Goal: Task Accomplishment & Management: Complete application form

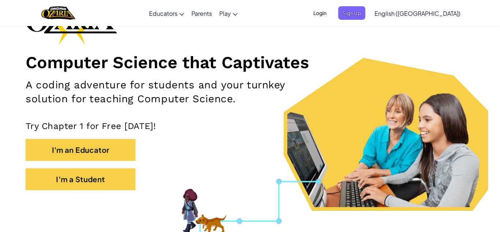
scroll to position [67, 0]
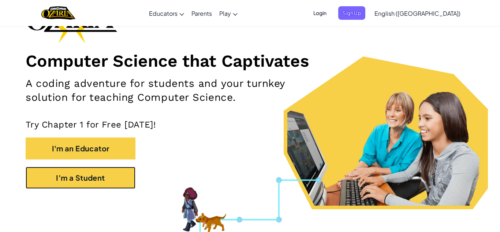
click at [93, 184] on button "I'm a Student" at bounding box center [81, 178] width 110 height 22
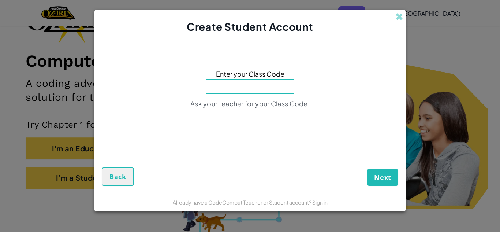
click at [266, 88] on input at bounding box center [250, 86] width 89 height 15
type input "BathHidePlay"
click at [387, 182] on button "Next" at bounding box center [382, 177] width 31 height 17
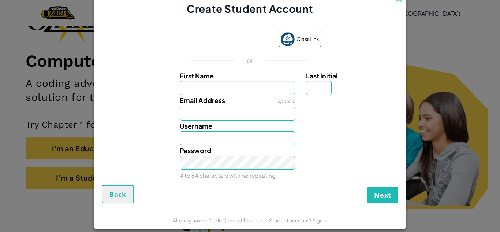
click at [213, 31] on div "ClassLink" at bounding box center [250, 40] width 142 height 18
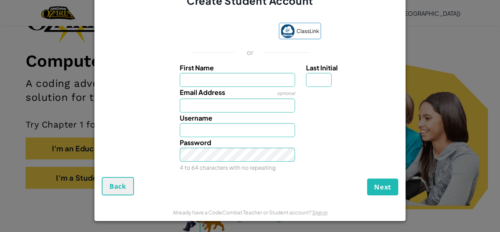
scroll to position [0, 0]
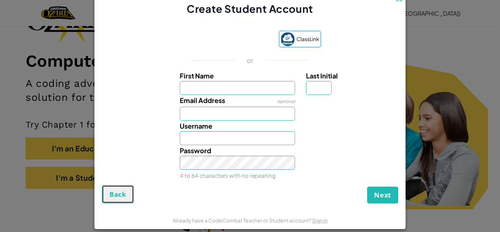
click at [112, 190] on span "Back" at bounding box center [117, 194] width 17 height 9
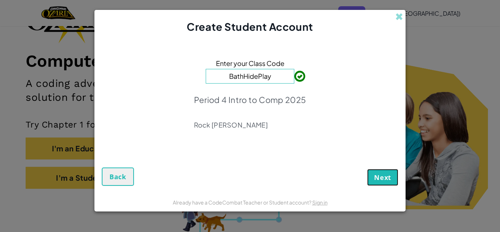
click at [396, 178] on button "Next" at bounding box center [382, 177] width 31 height 17
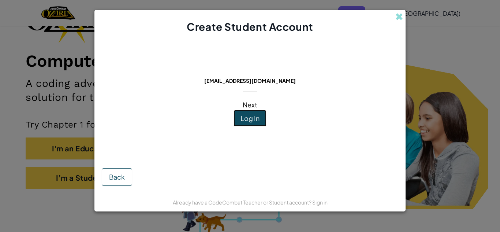
click at [252, 122] on button "Log In" at bounding box center [250, 118] width 33 height 17
